Goal: Task Accomplishment & Management: Use online tool/utility

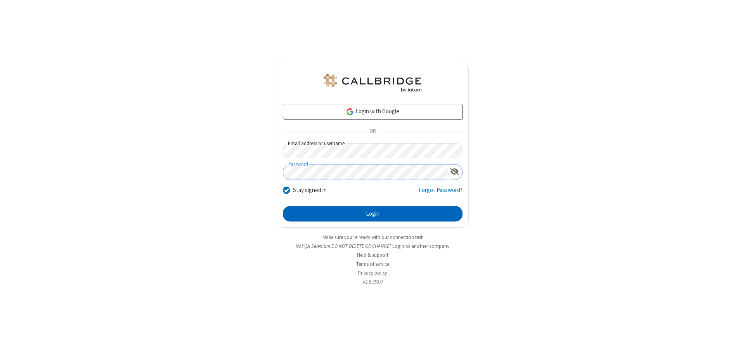
click at [372, 214] on button "Login" at bounding box center [373, 214] width 180 height 16
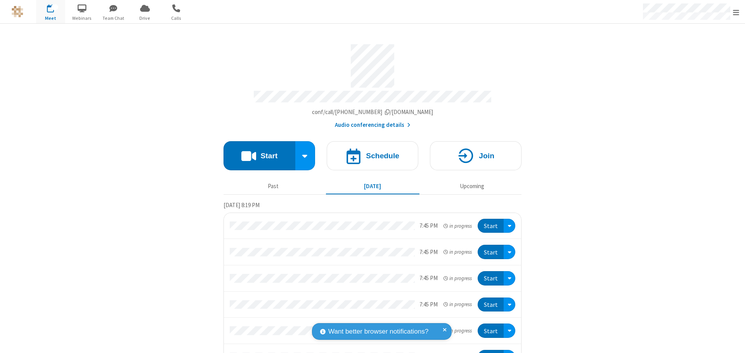
click at [256, 152] on button "Start" at bounding box center [259, 155] width 72 height 29
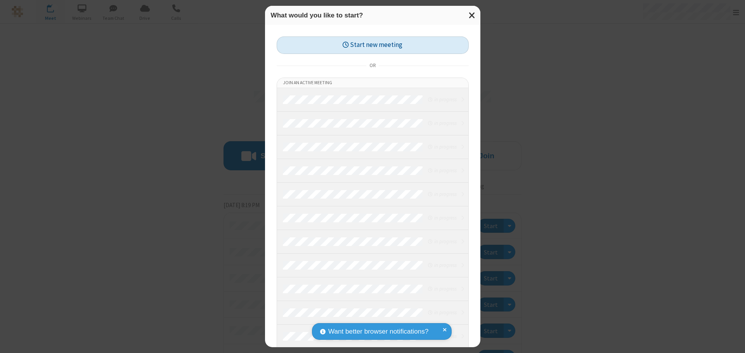
click at [372, 45] on button "Start new meeting" at bounding box center [373, 44] width 192 height 17
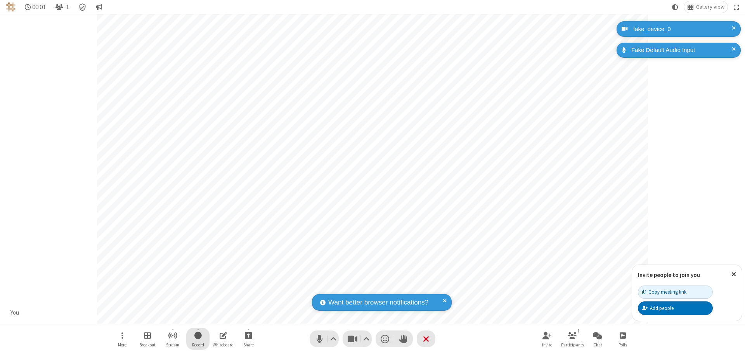
click at [198, 339] on span "Start recording" at bounding box center [197, 336] width 7 height 10
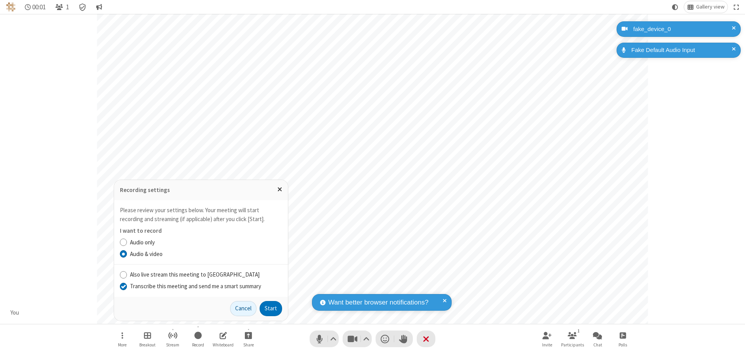
click at [123, 286] on input "Transcribe this meeting and send me a smart summary" at bounding box center [123, 286] width 7 height 8
click at [206, 254] on label "Audio & video" at bounding box center [206, 254] width 152 height 9
click at [127, 254] on input "Audio & video" at bounding box center [123, 254] width 7 height 8
click at [271, 308] on button "Start" at bounding box center [271, 309] width 23 height 16
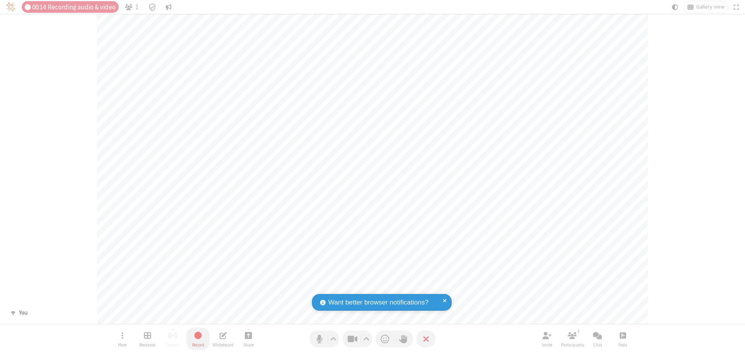
click at [198, 339] on span "Stop recording" at bounding box center [198, 336] width 9 height 10
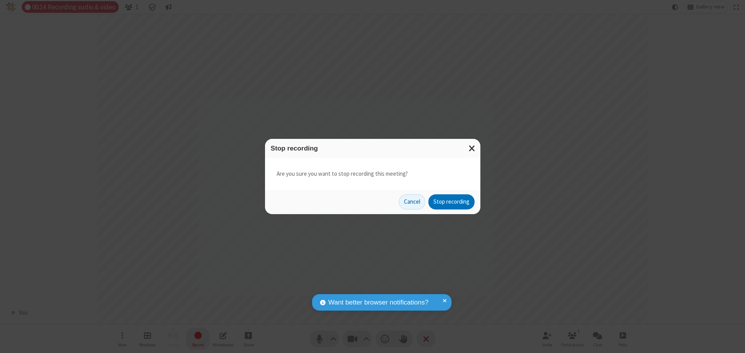
click at [451, 202] on button "Stop recording" at bounding box center [451, 202] width 46 height 16
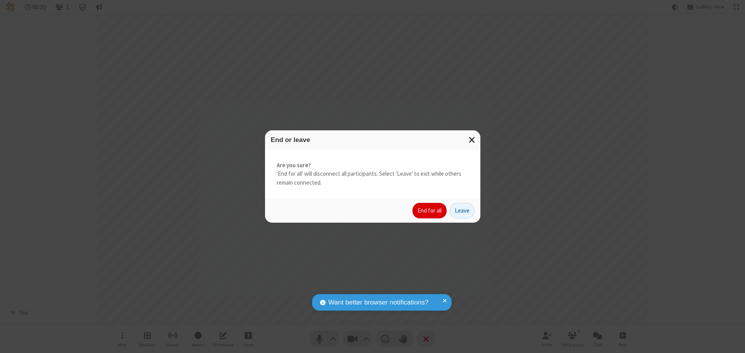
click at [430, 211] on button "End for all" at bounding box center [429, 211] width 34 height 16
